Goal: Information Seeking & Learning: Learn about a topic

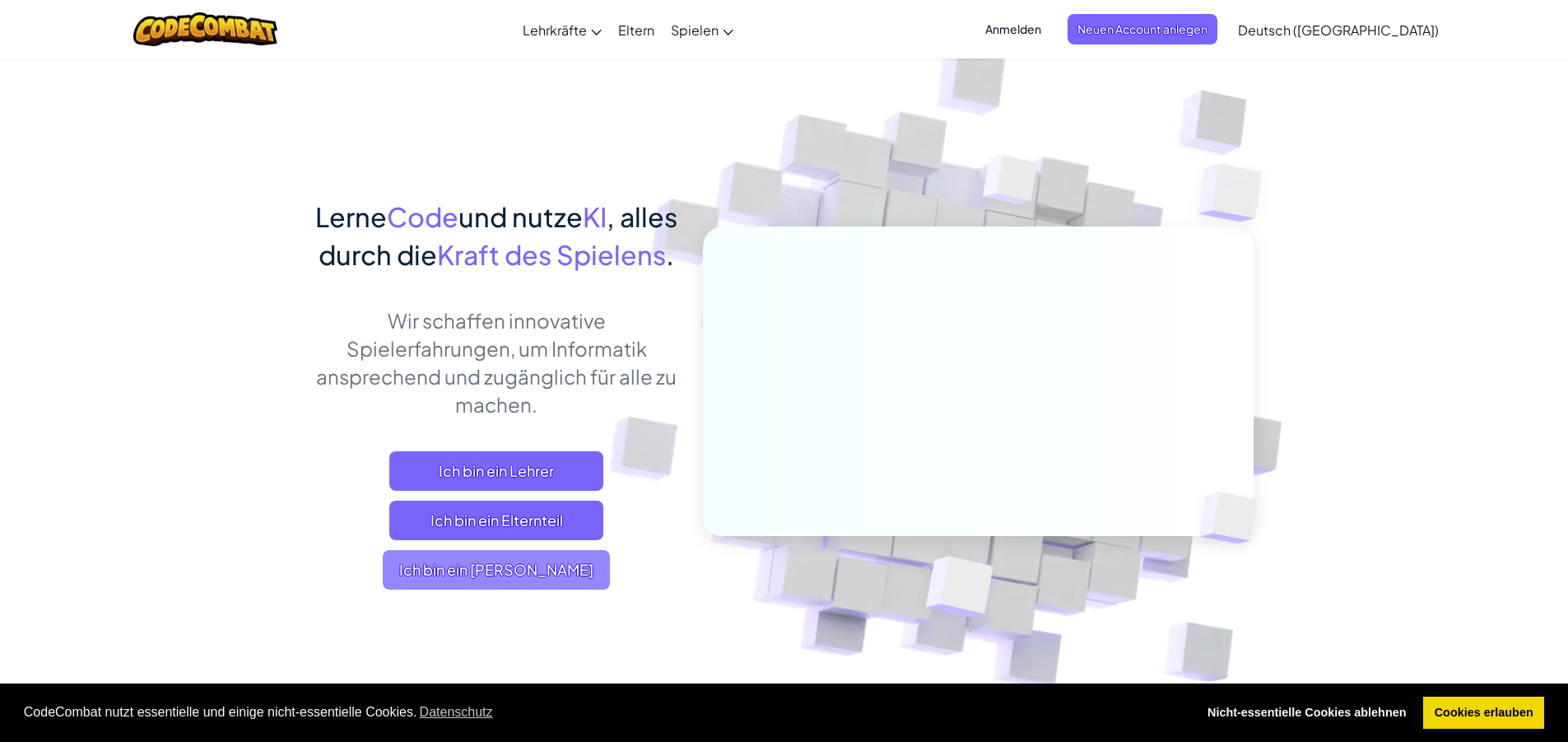
click at [584, 589] on span "Ich bin ein [PERSON_NAME]" at bounding box center [496, 570] width 227 height 40
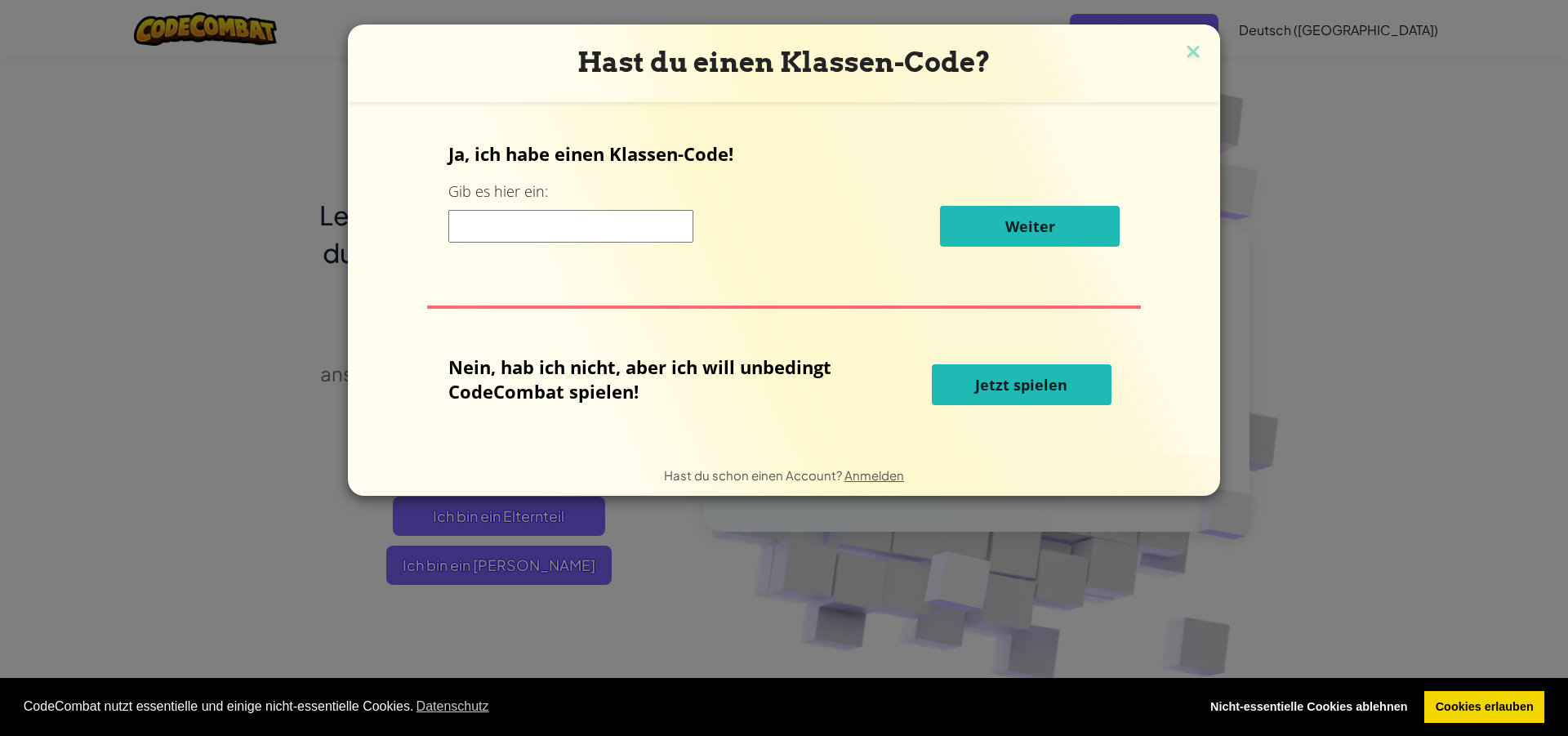
click at [956, 367] on button "Jetzt spielen" at bounding box center [1021, 384] width 180 height 41
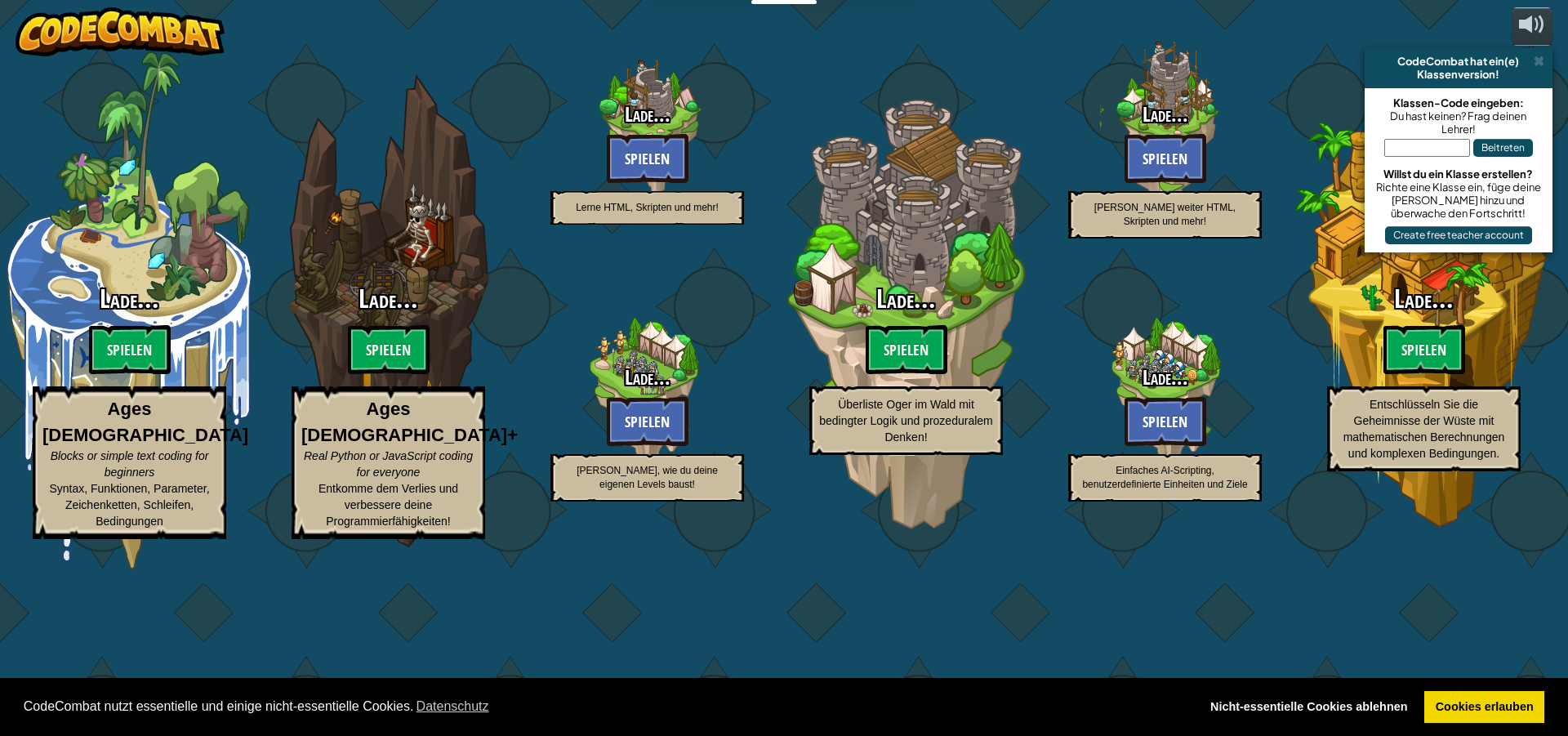
select select "de-DE"
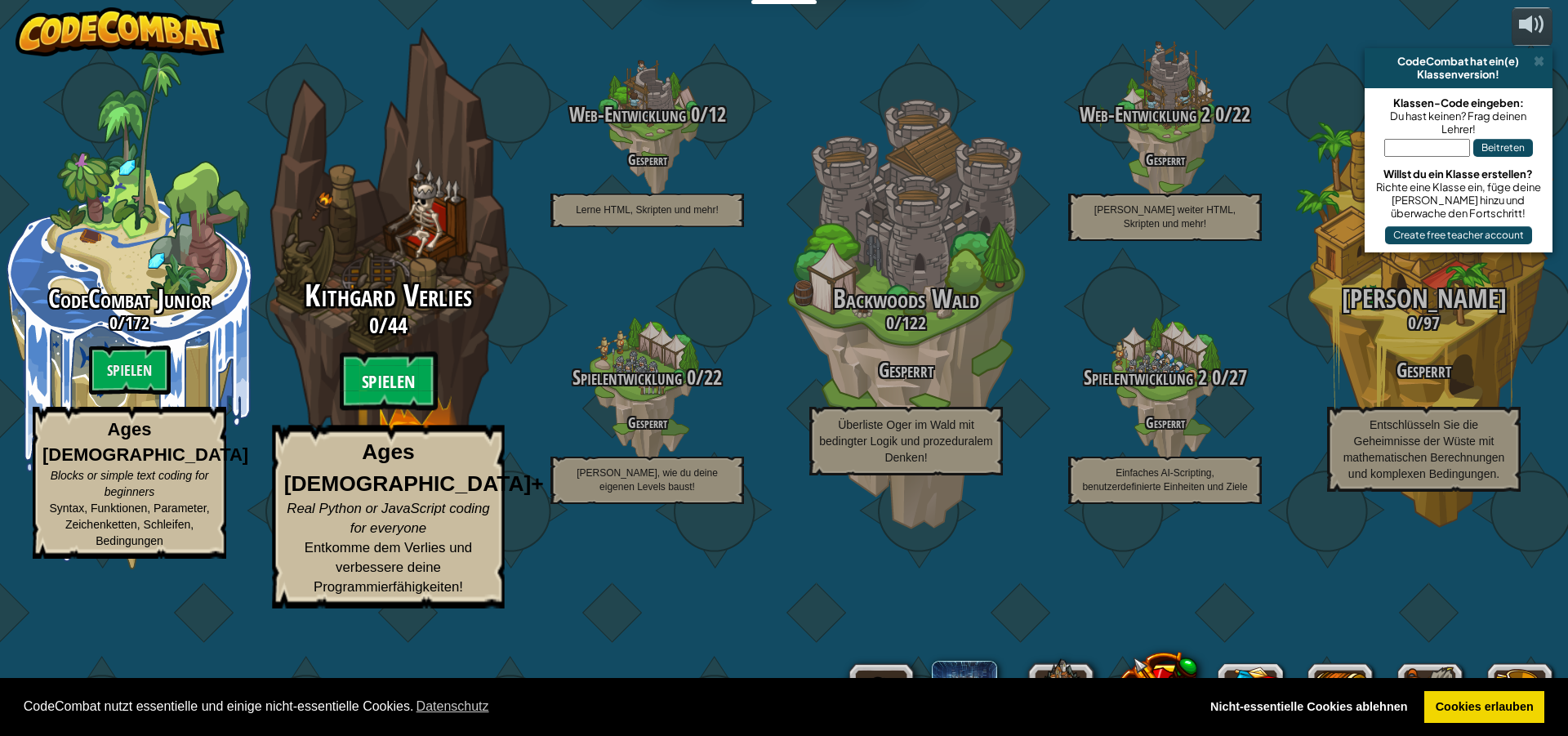
click at [386, 411] on btn "Spielen" at bounding box center [389, 381] width 98 height 59
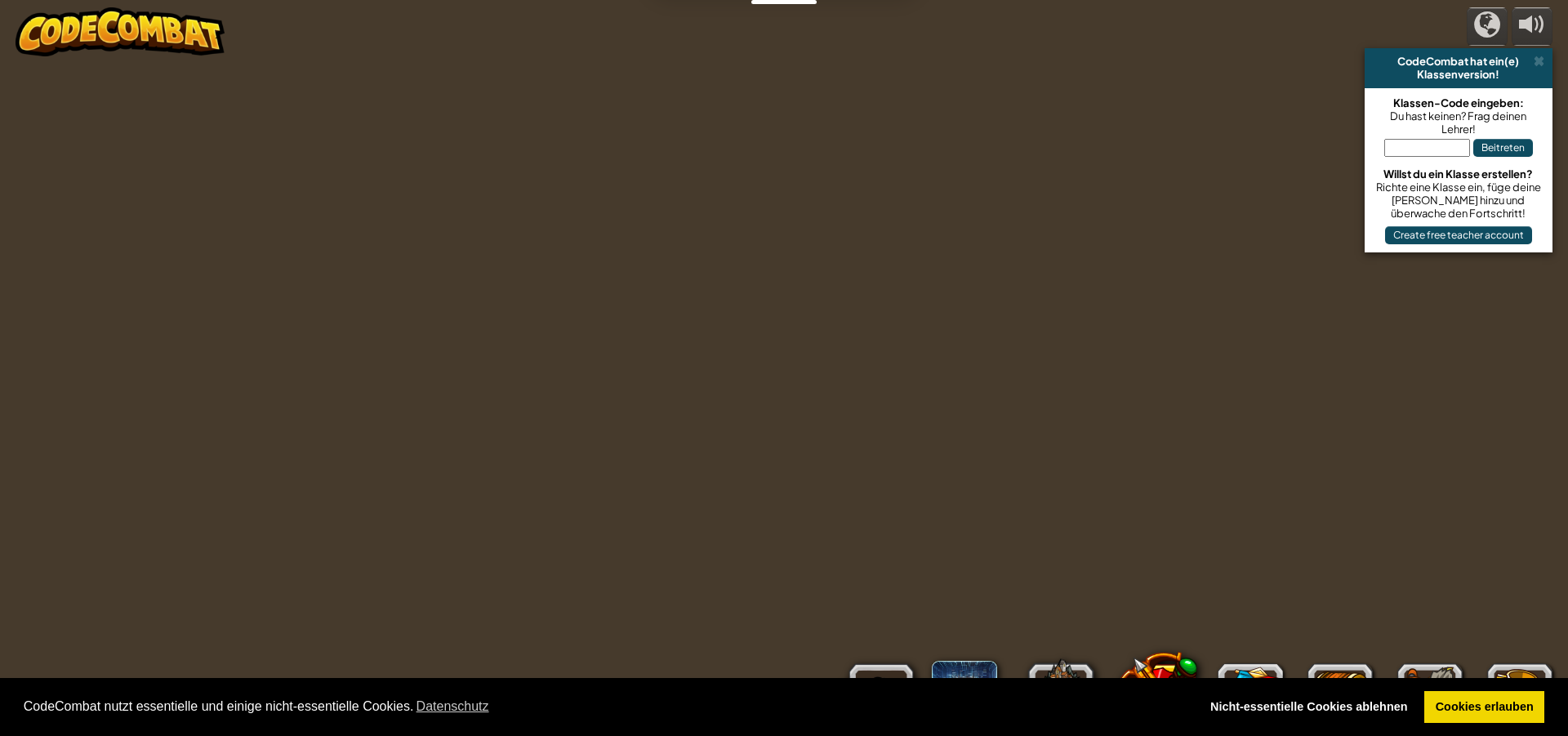
select select "de-DE"
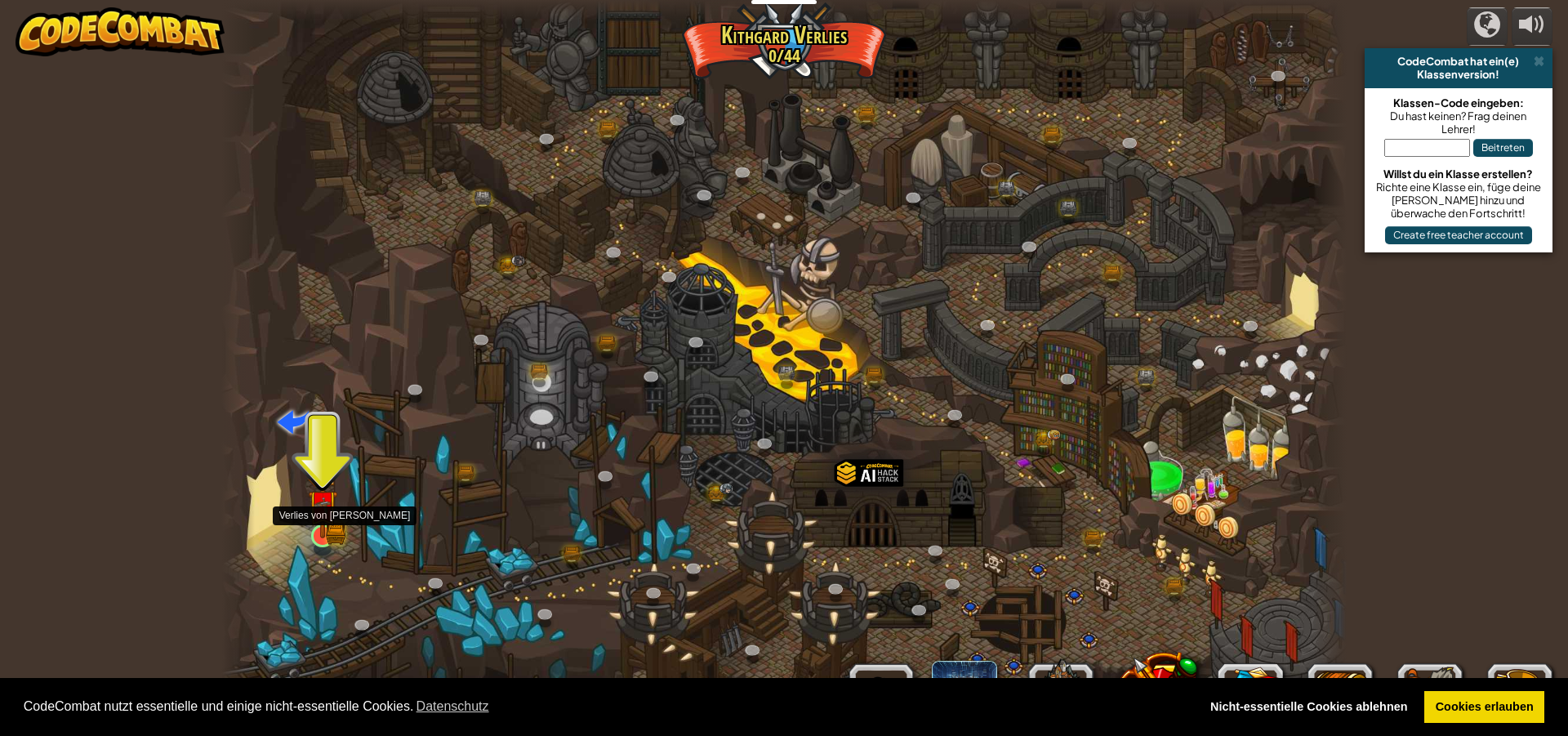
click at [311, 527] on img at bounding box center [323, 504] width 30 height 66
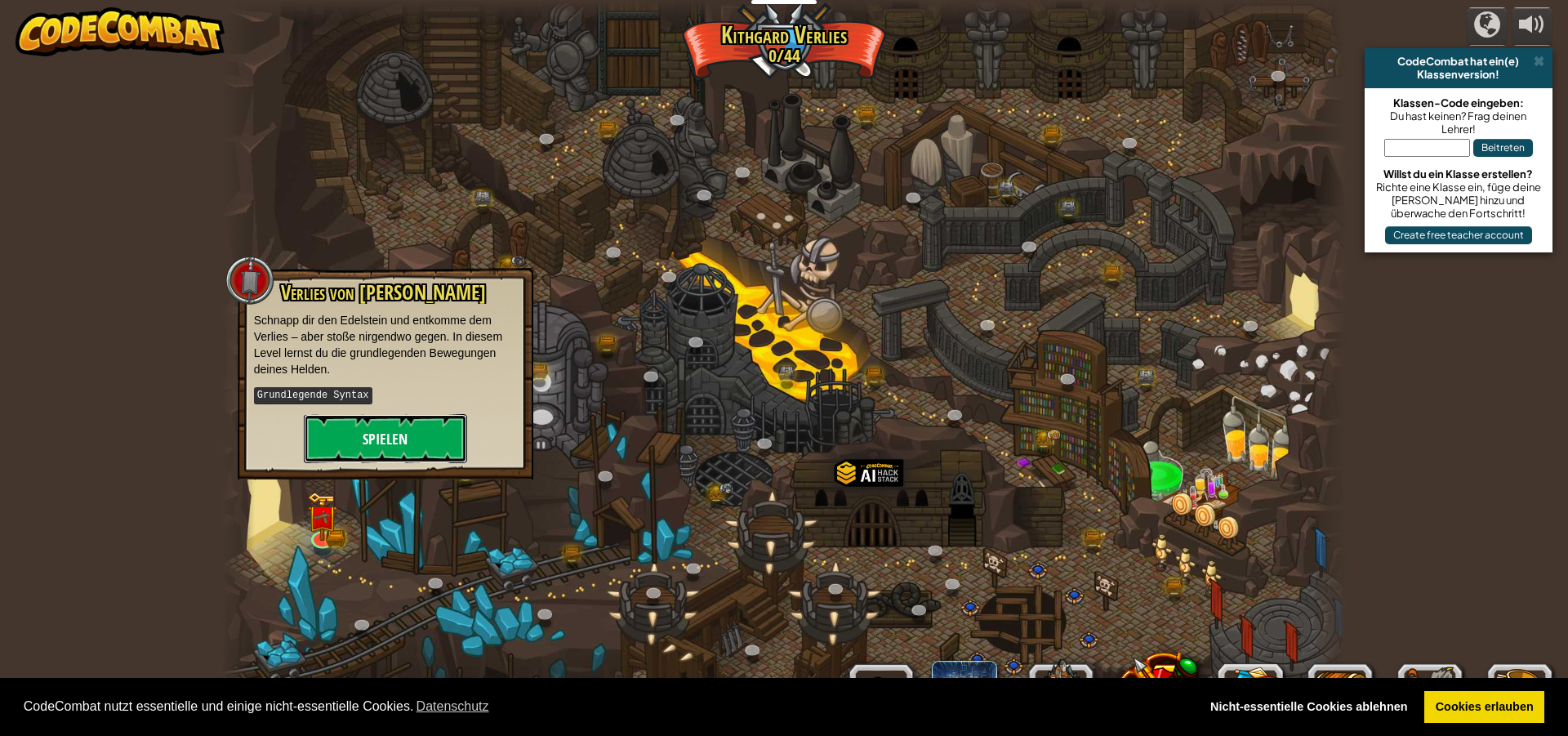
click at [363, 456] on button "Spielen" at bounding box center [385, 439] width 163 height 49
click at [365, 0] on body "Cookie Policy CodeCombat nutzt essentielle und einige nicht-essentielle Cookies…" at bounding box center [784, 0] width 1568 height 0
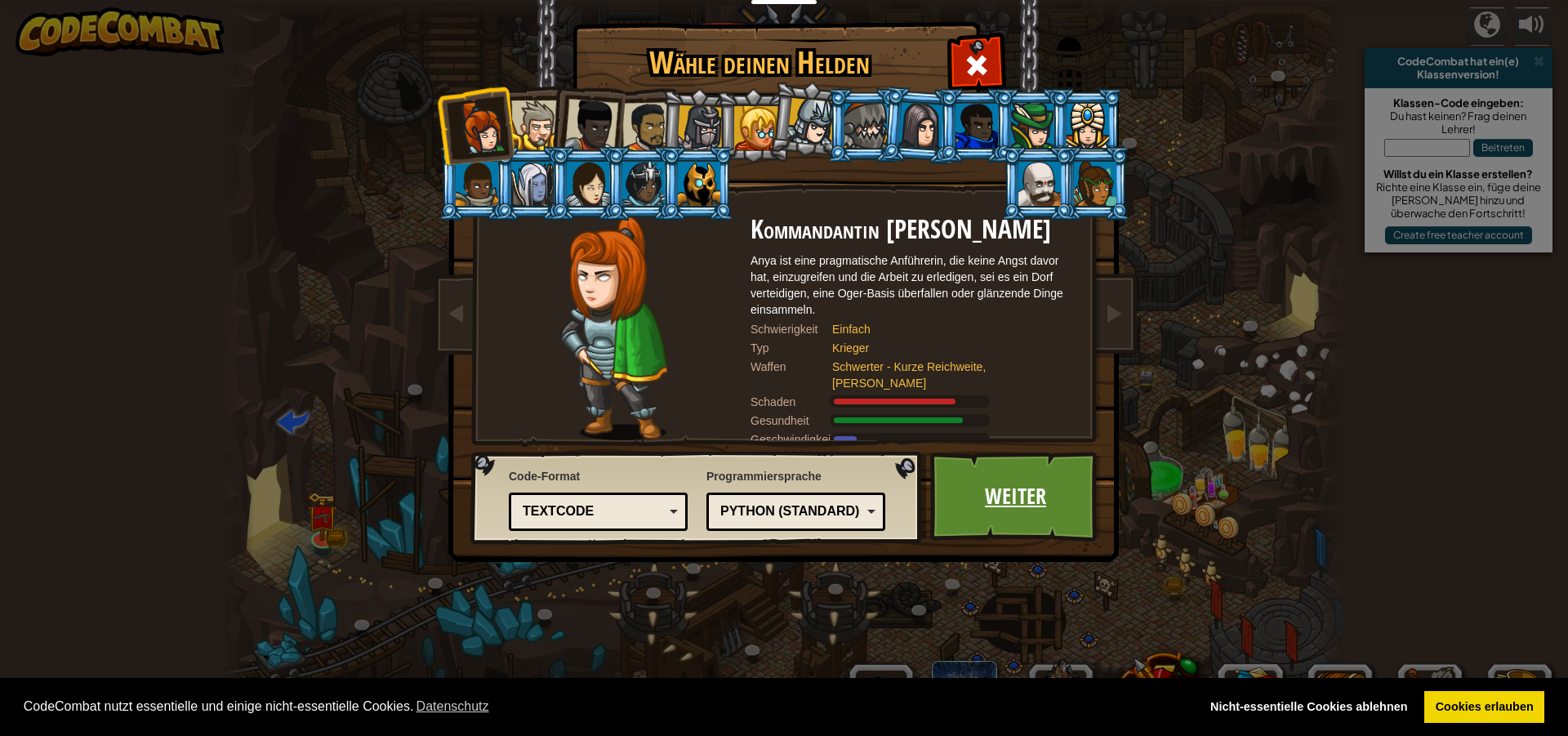
click at [1006, 494] on link "Weiter" at bounding box center [1015, 497] width 171 height 89
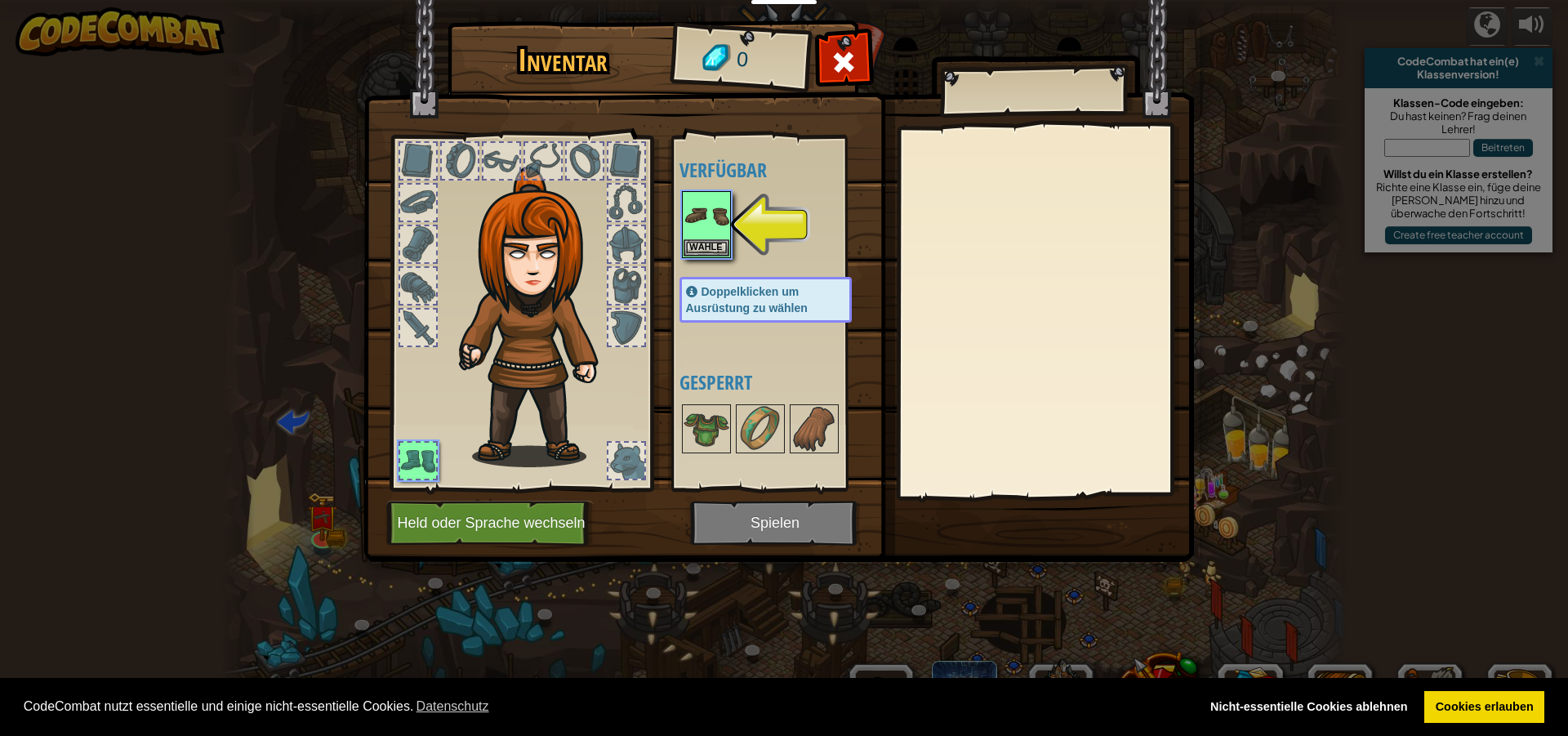
click at [761, 513] on img at bounding box center [778, 266] width 831 height 593
click at [698, 232] on img at bounding box center [706, 216] width 46 height 46
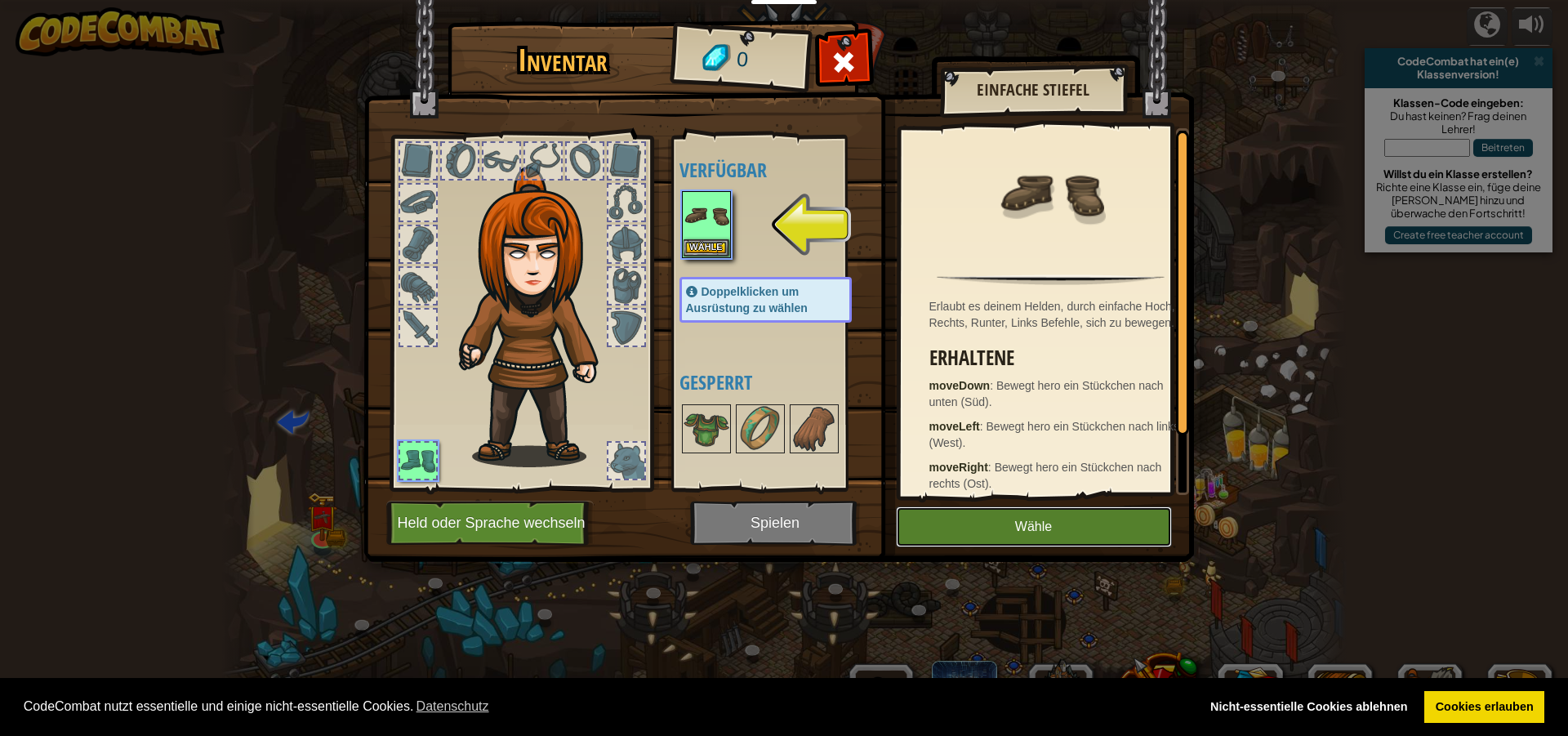
click at [1017, 511] on button "Wähle" at bounding box center [1034, 526] width 276 height 41
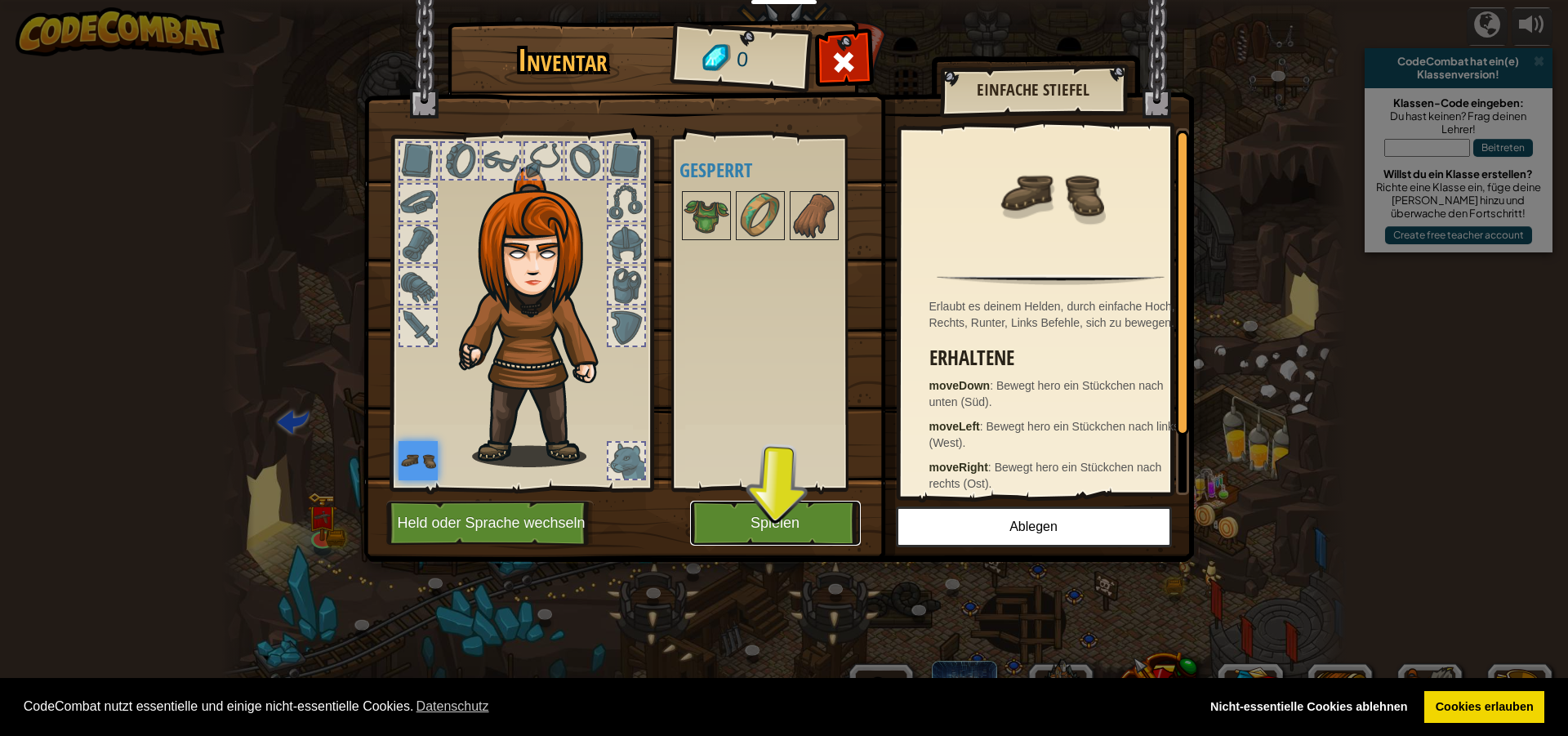
click at [809, 524] on button "Spielen" at bounding box center [775, 523] width 171 height 45
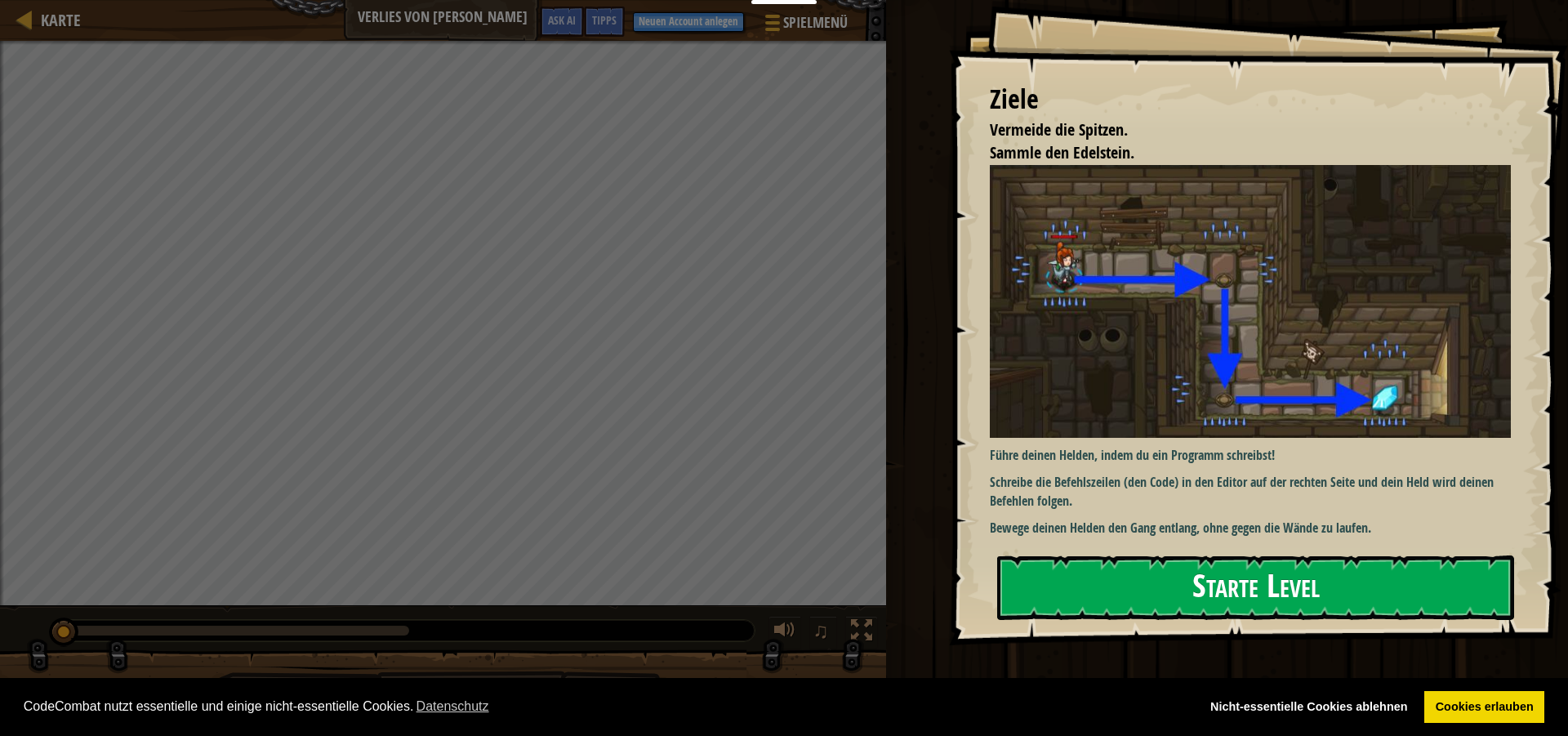
click at [1288, 575] on button "Starte Level" at bounding box center [1255, 588] width 517 height 65
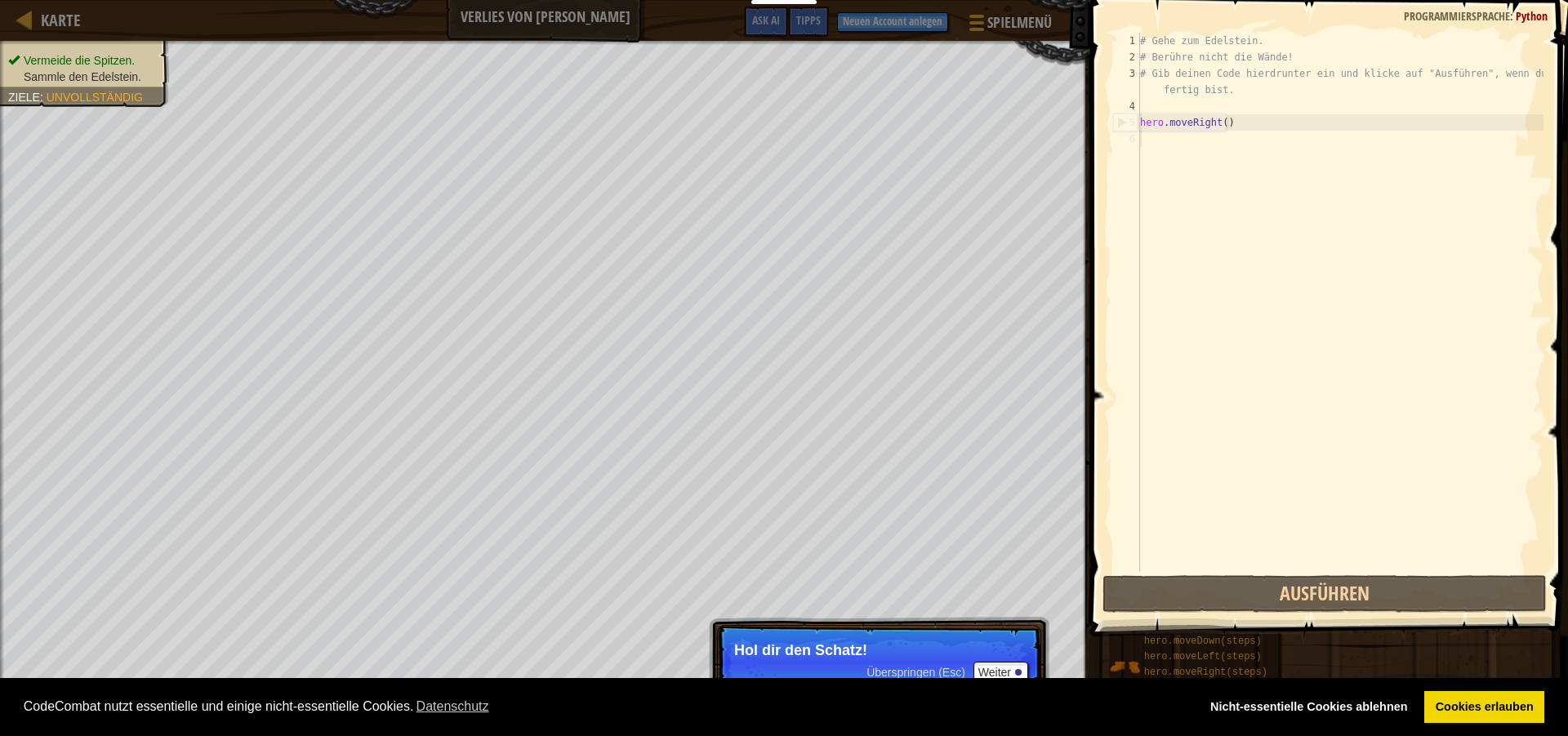
click at [771, 633] on p "Überspringen (Esc) Weiter Hol dir den Schatz!" at bounding box center [878, 662] width 324 height 75
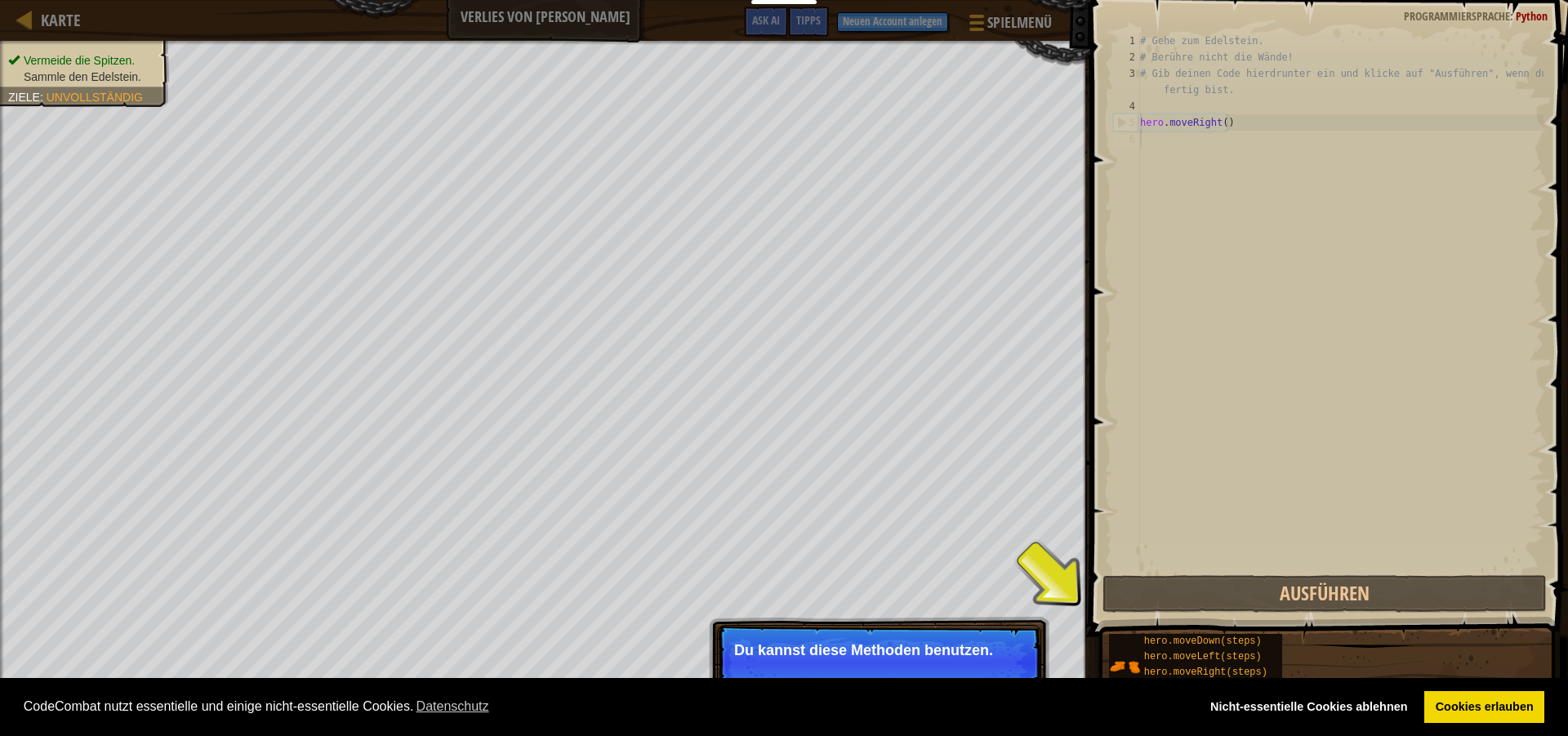
click at [776, 618] on div "Überspringen (Esc) Weiter Du kannst diese Methoden benutzen." at bounding box center [879, 737] width 340 height 241
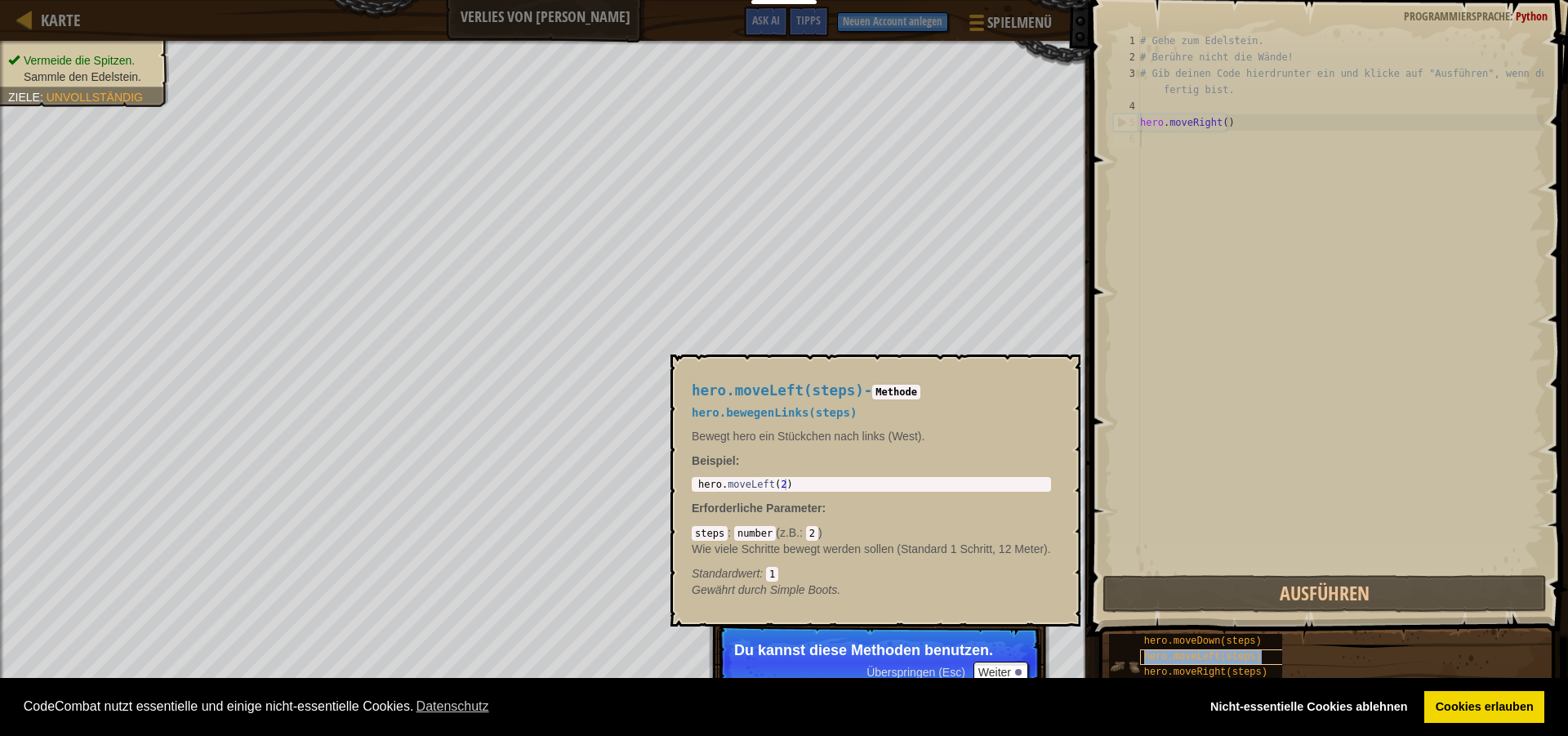
click at [1146, 661] on span "hero.moveLeft(steps)" at bounding box center [1203, 656] width 118 height 11
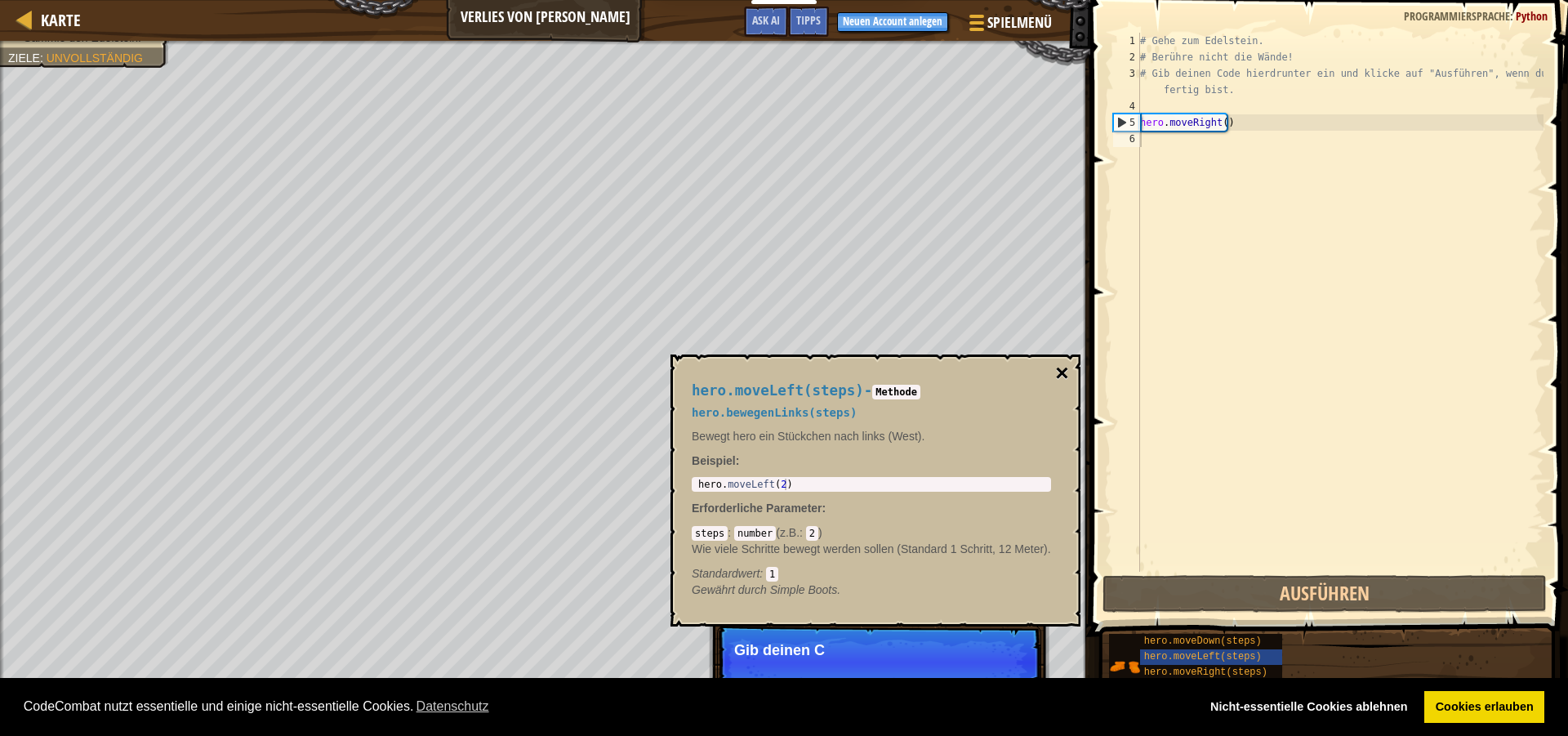
click at [1066, 374] on button "×" at bounding box center [1061, 373] width 13 height 23
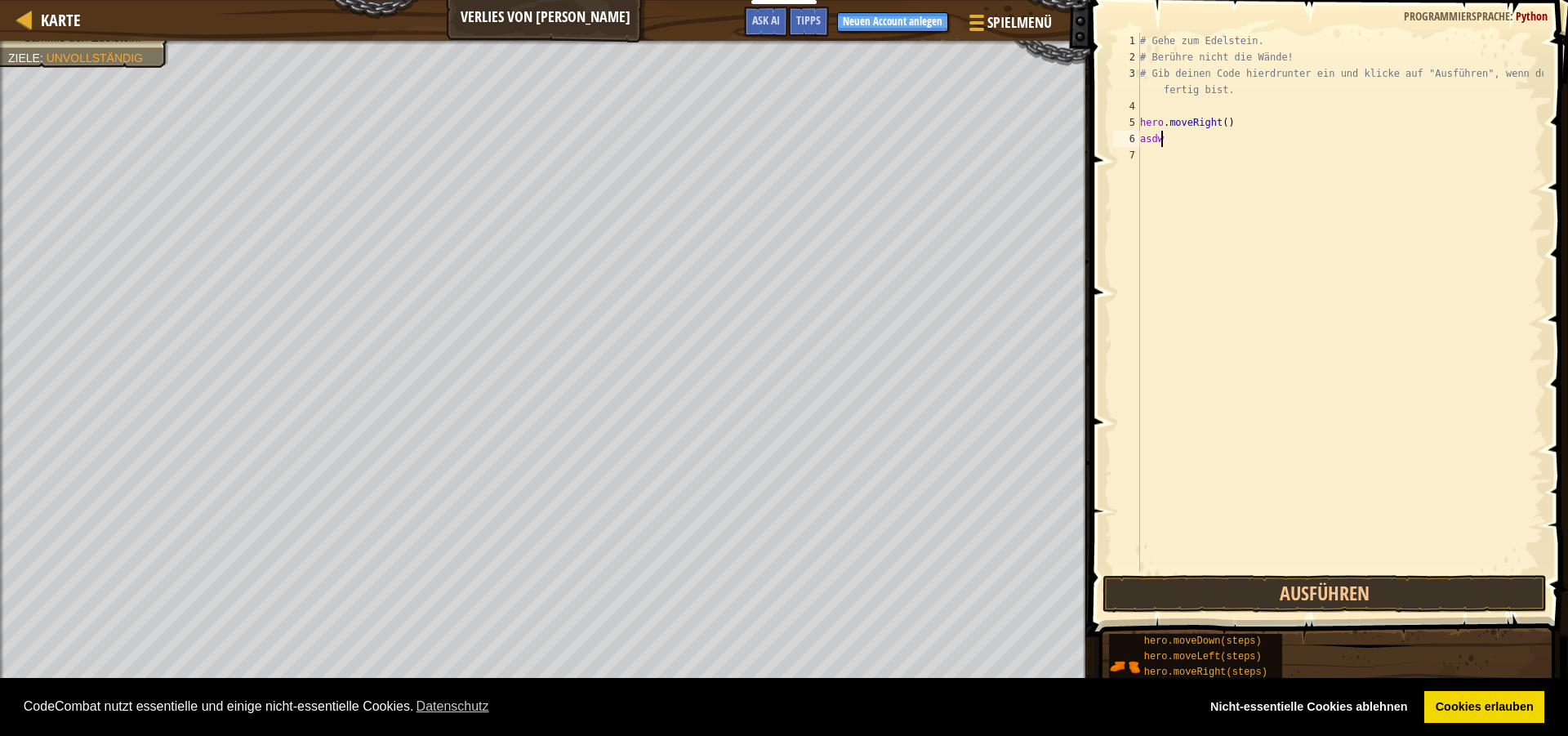
scroll to position [7, 1]
type textarea "a"
type textarea "h"
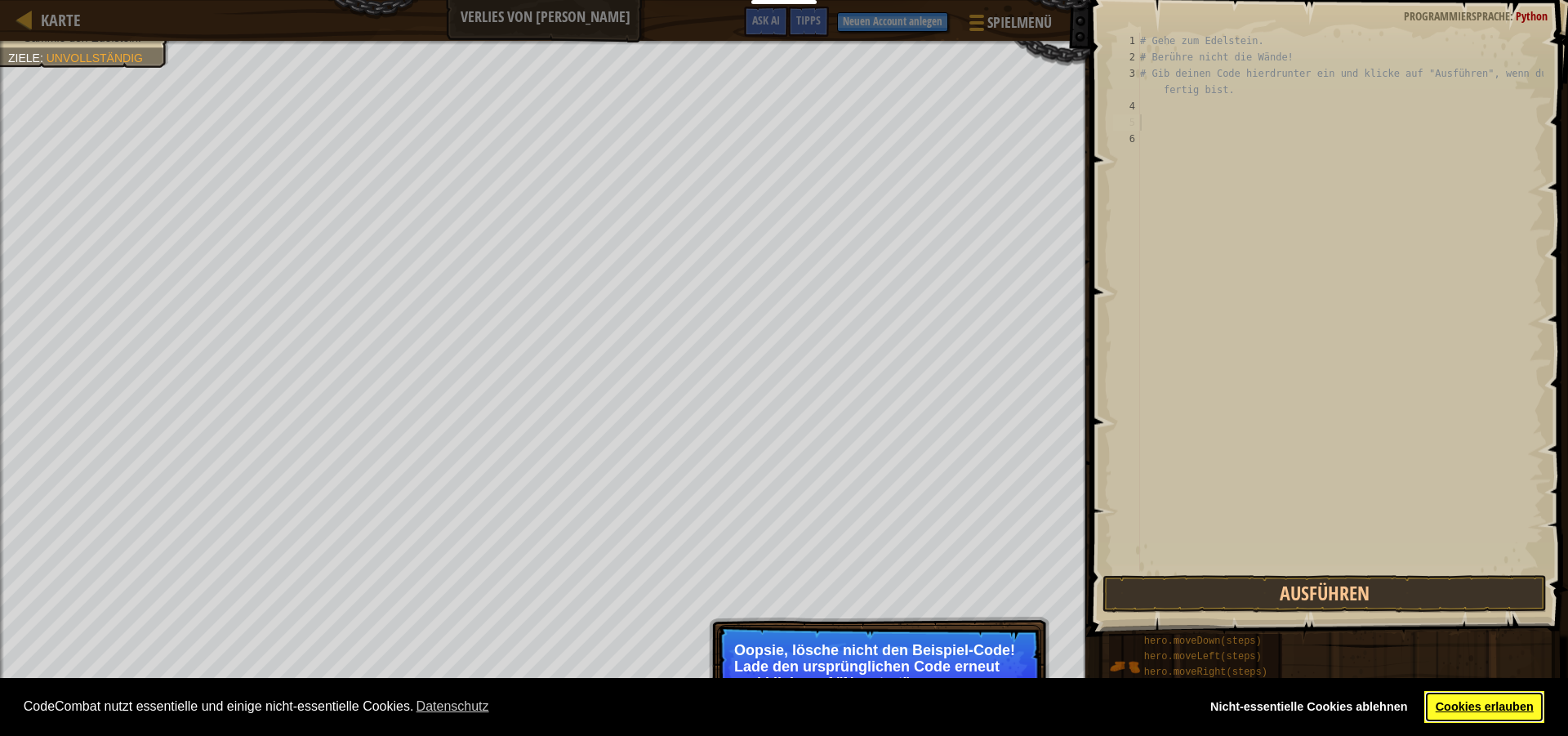
click at [1510, 715] on link "Cookies erlauben" at bounding box center [1484, 706] width 120 height 32
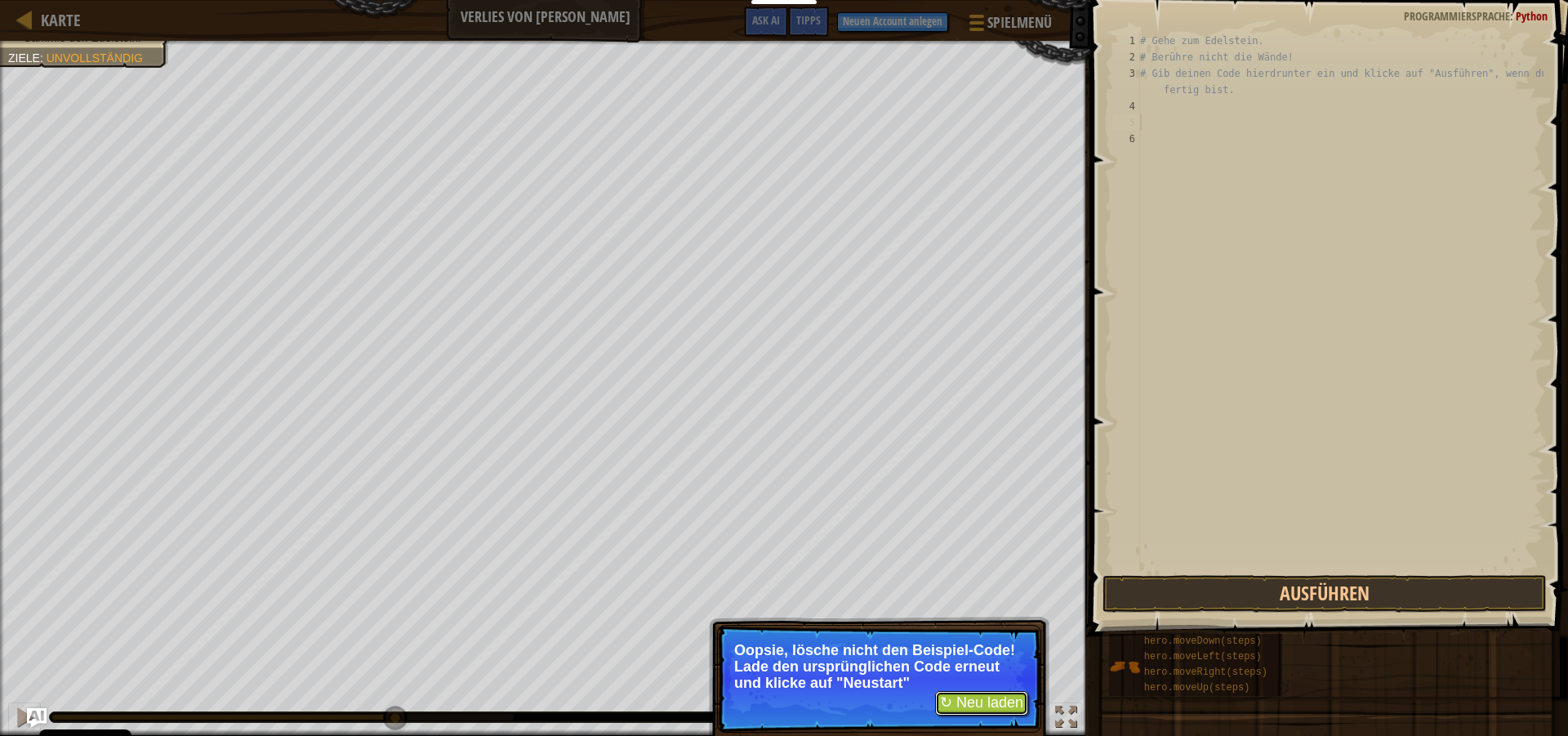
click at [1008, 703] on button "↻ Neu laden" at bounding box center [982, 703] width 93 height 25
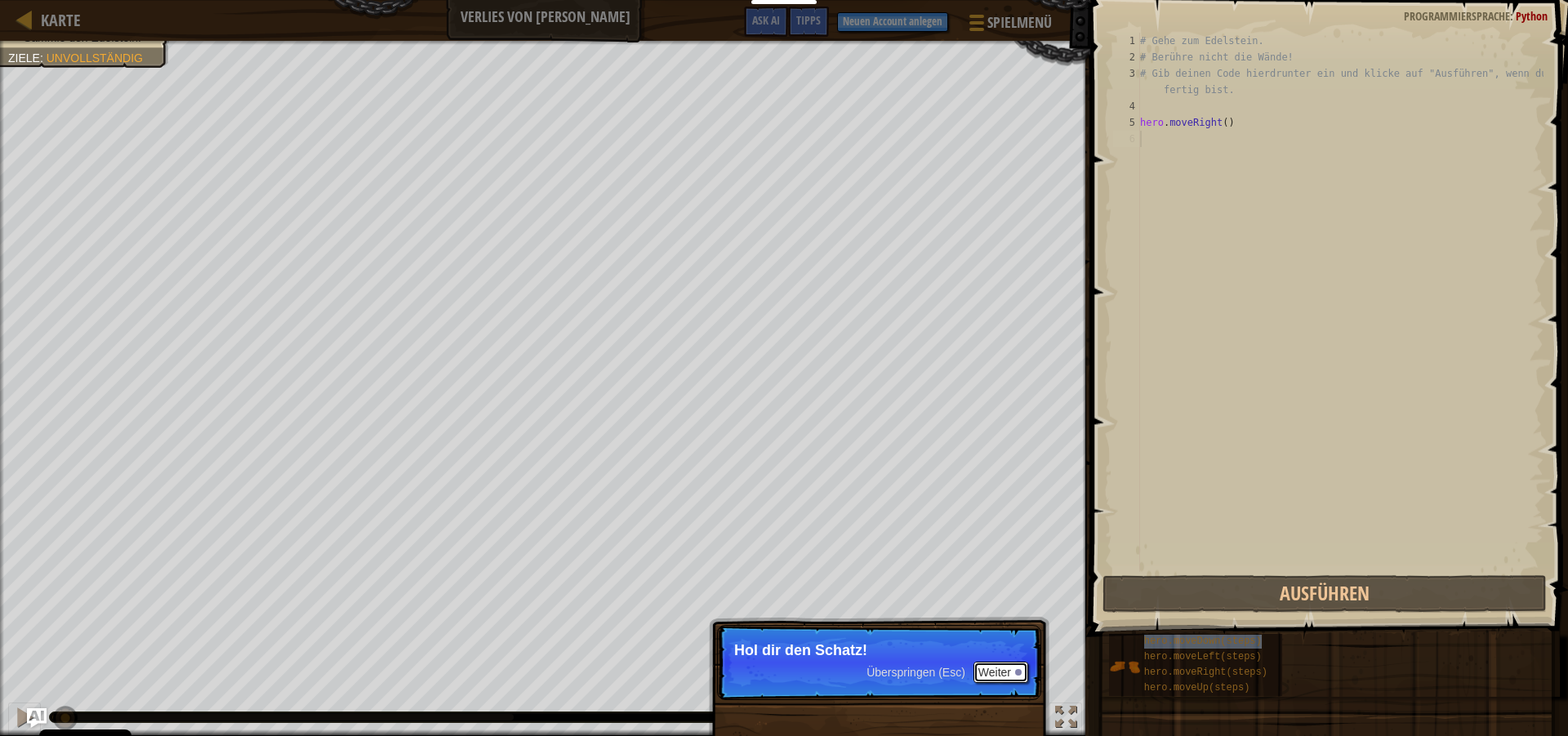
click at [999, 678] on button "Weiter" at bounding box center [1000, 672] width 54 height 21
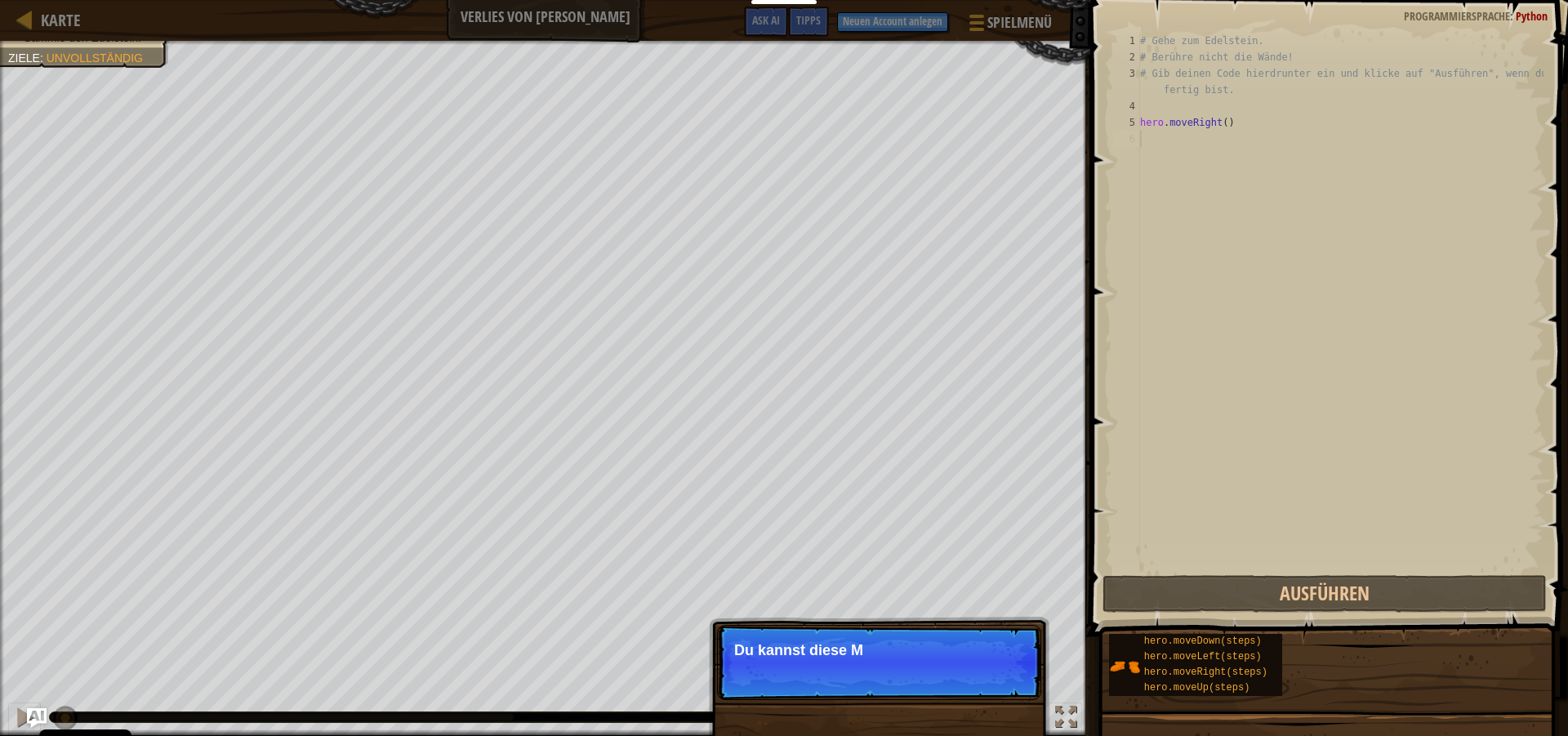
click at [978, 668] on p "Überspringen (Esc) Weiter Du kannst diese M" at bounding box center [878, 662] width 324 height 75
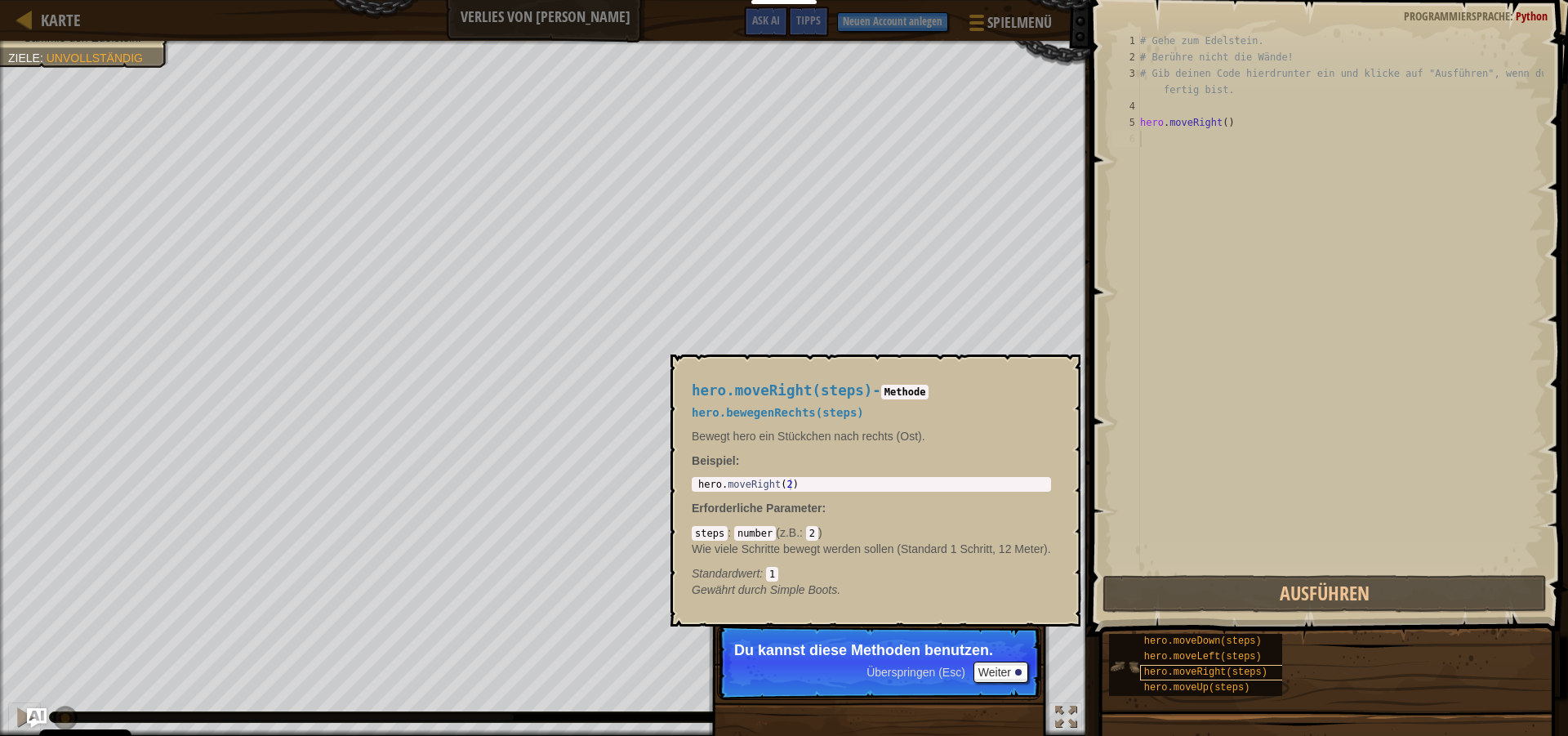
click at [1160, 672] on span "hero.moveRight(steps)" at bounding box center [1206, 671] width 124 height 11
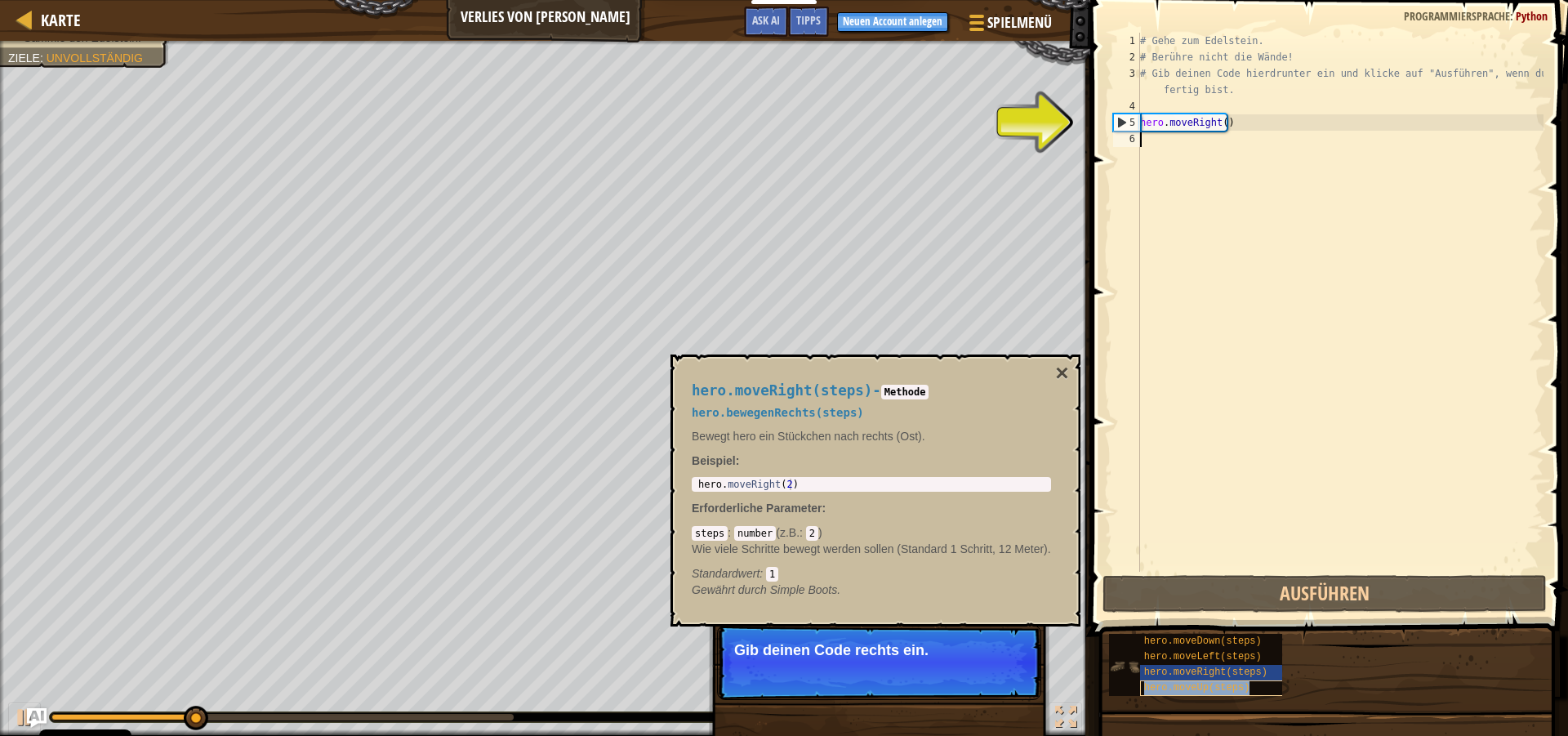
click at [1154, 681] on div "hero.moveUp(steps)" at bounding box center [1218, 688] width 157 height 16
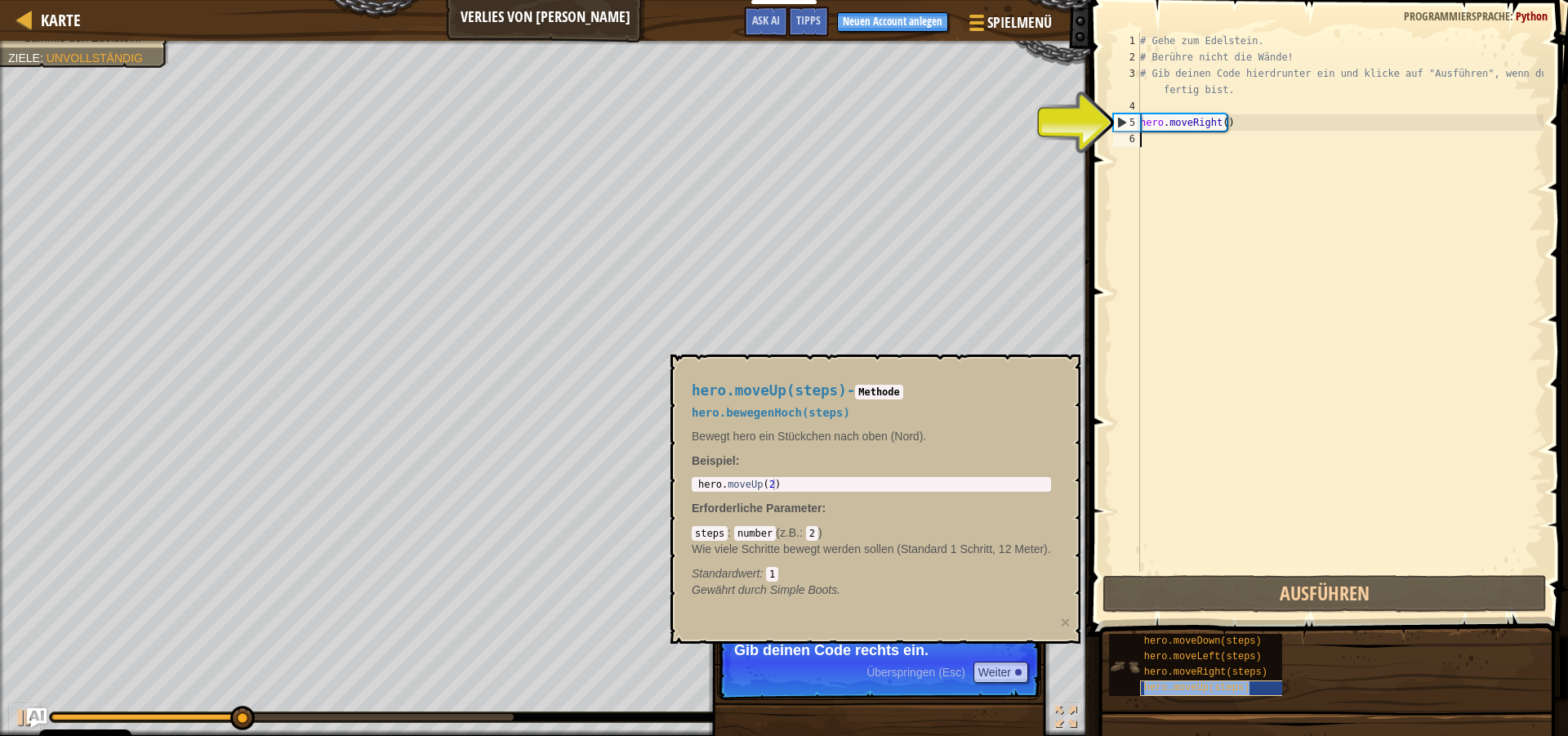
click at [1154, 681] on div "hero.moveUp(steps)" at bounding box center [1218, 688] width 157 height 16
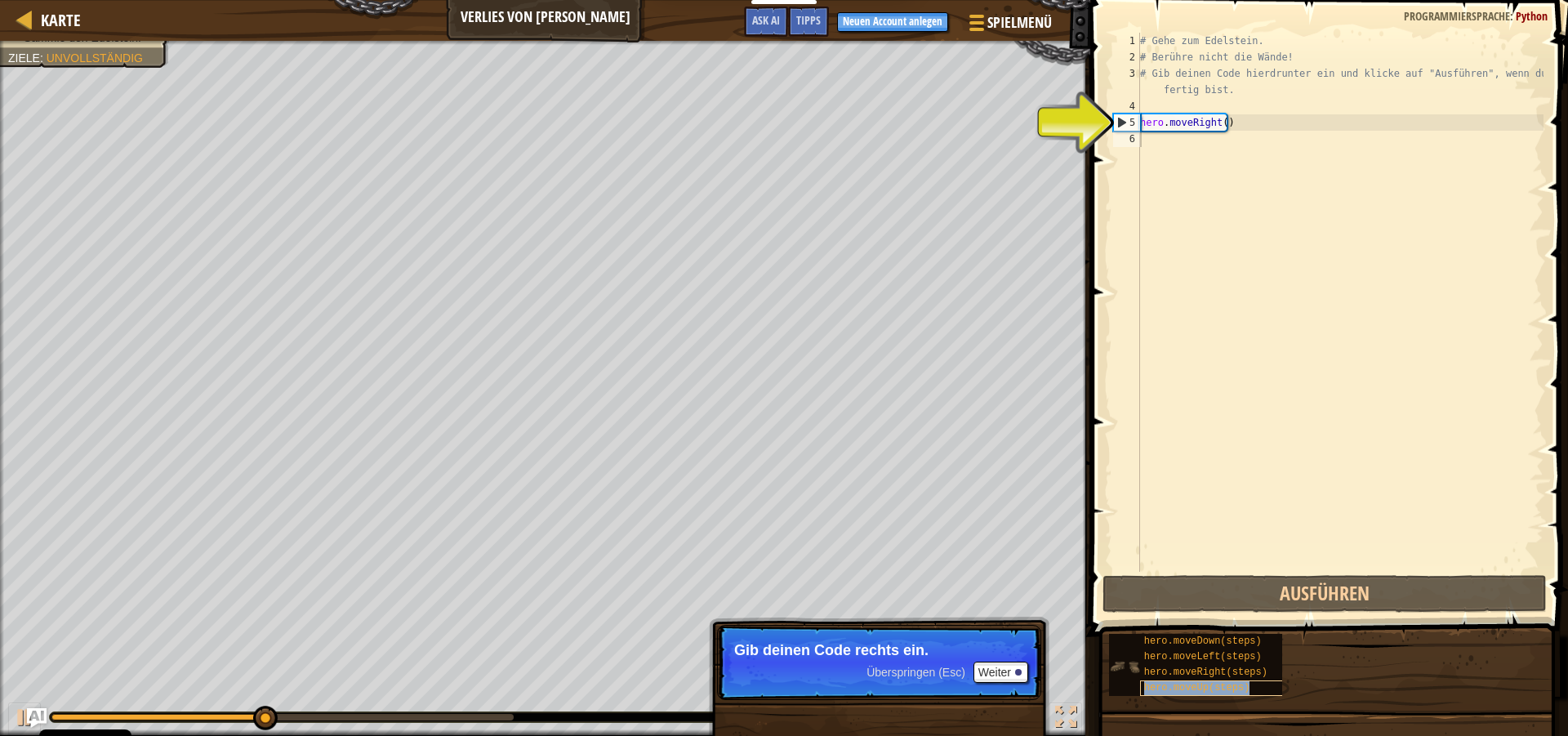
click at [1154, 681] on div "hero.moveUp(steps)" at bounding box center [1218, 688] width 157 height 16
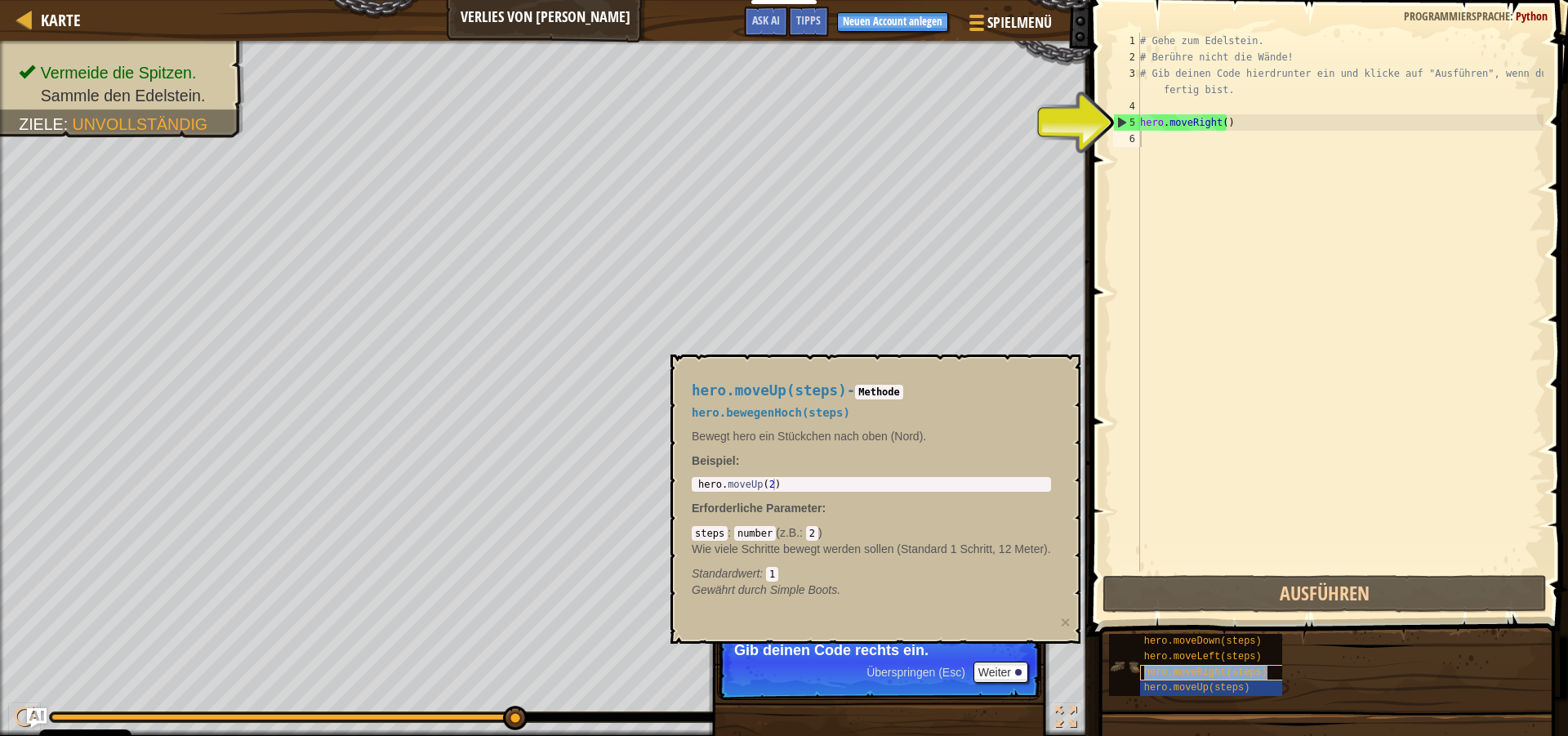
click at [1154, 678] on div "hero.moveRight(steps)" at bounding box center [1218, 673] width 157 height 16
